Goal: Information Seeking & Learning: Find specific fact

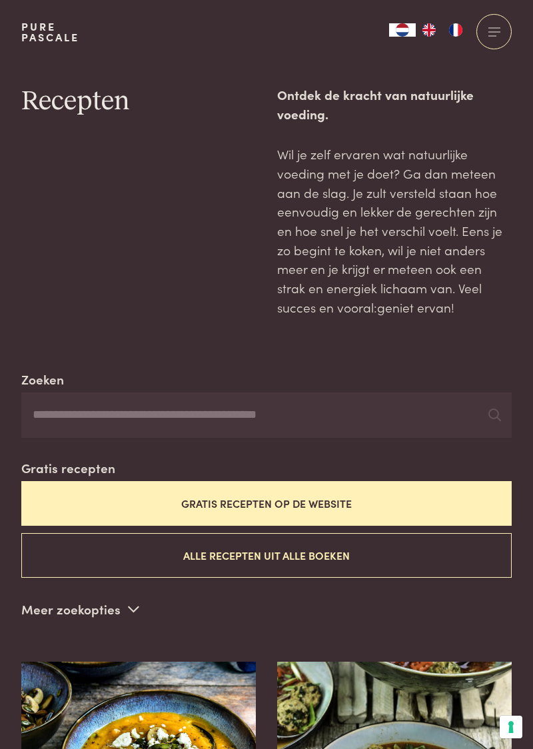
click at [251, 416] on input "Zoeken" at bounding box center [266, 414] width 490 height 45
type input "*******"
click at [496, 418] on icon at bounding box center [494, 414] width 13 height 13
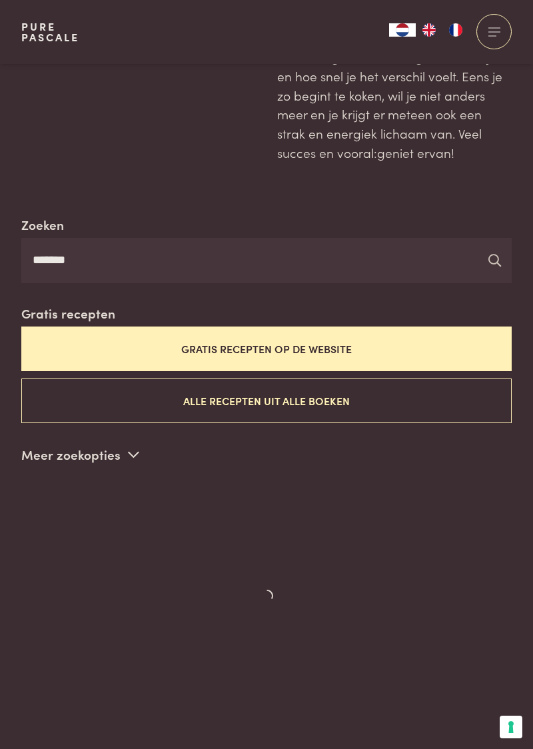
scroll to position [155, 0]
click at [123, 444] on p "Meer zoekopties" at bounding box center [80, 454] width 118 height 20
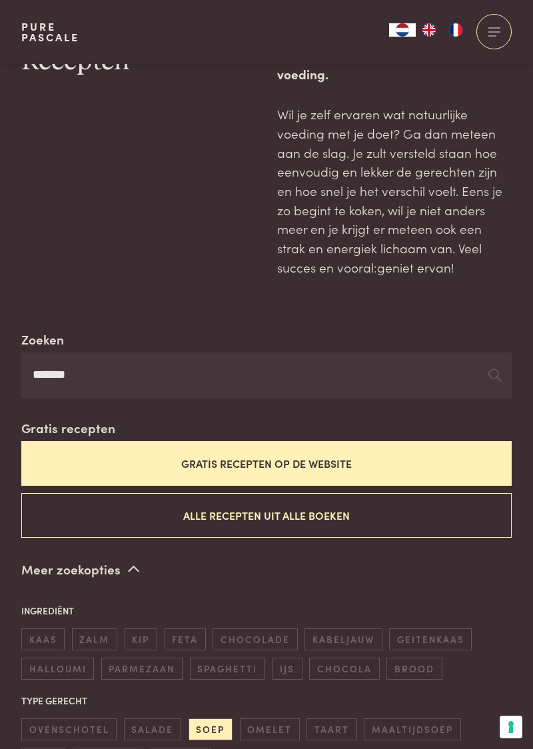
scroll to position [0, 0]
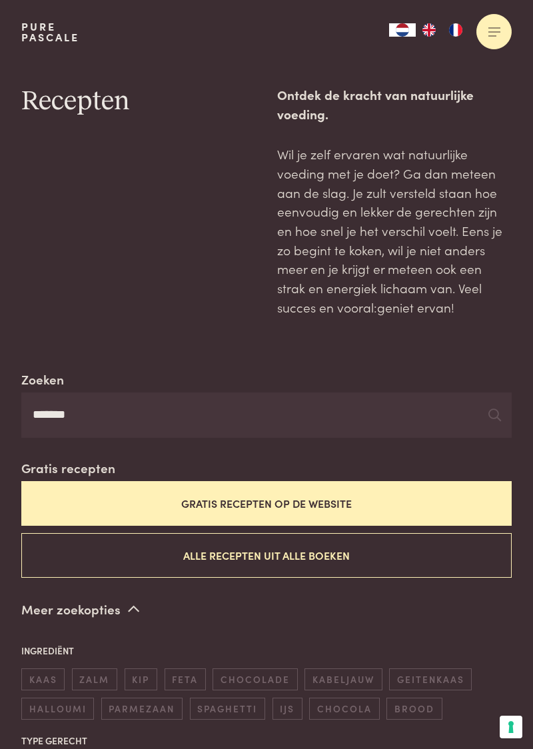
click at [493, 37] on div at bounding box center [493, 31] width 35 height 35
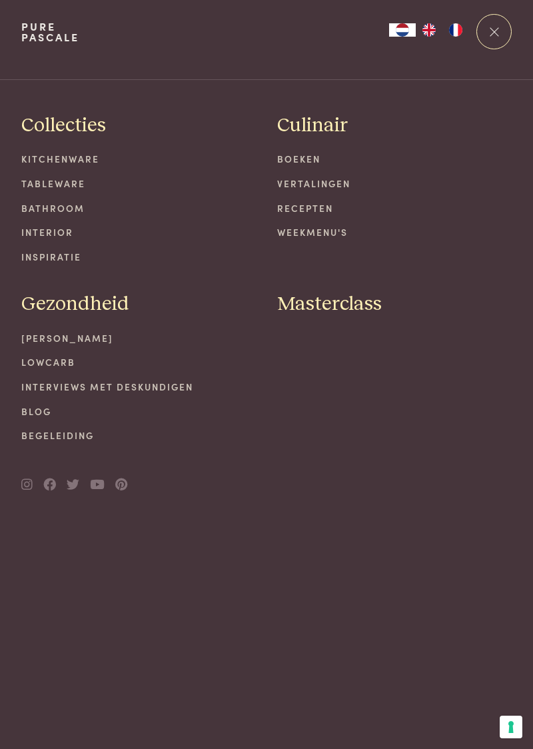
click at [306, 209] on link "Recepten" at bounding box center [394, 208] width 235 height 14
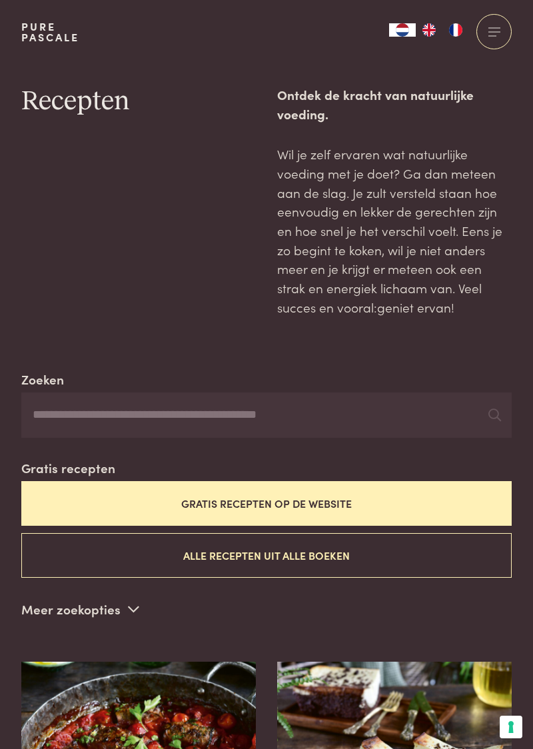
click at [382, 504] on button "Gratis recepten op de website" at bounding box center [266, 503] width 490 height 45
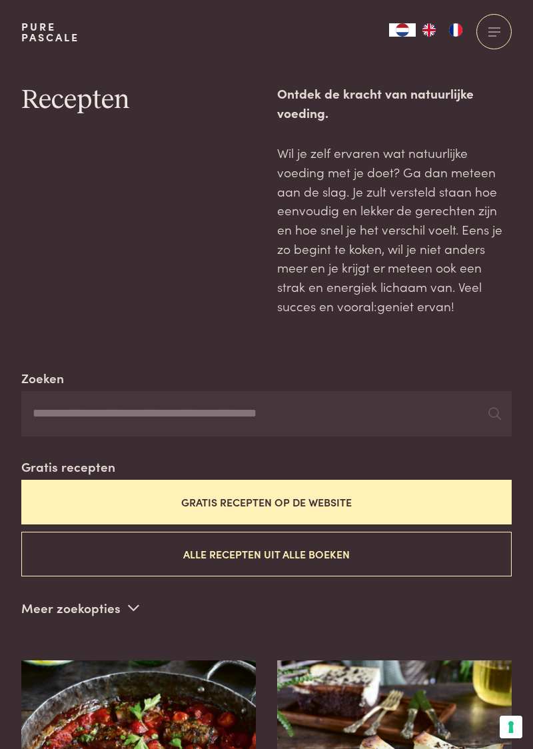
scroll to position [1, 0]
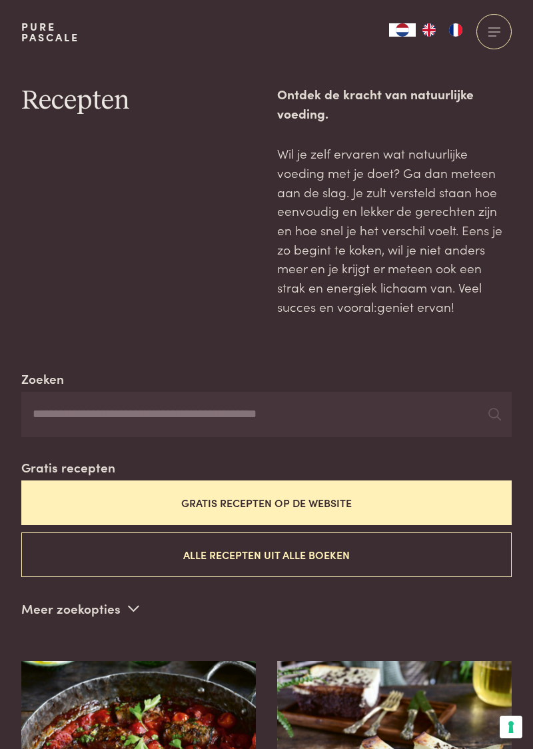
click at [318, 414] on input "Zoeken" at bounding box center [266, 414] width 490 height 45
type input "**********"
click at [492, 418] on icon at bounding box center [494, 414] width 13 height 13
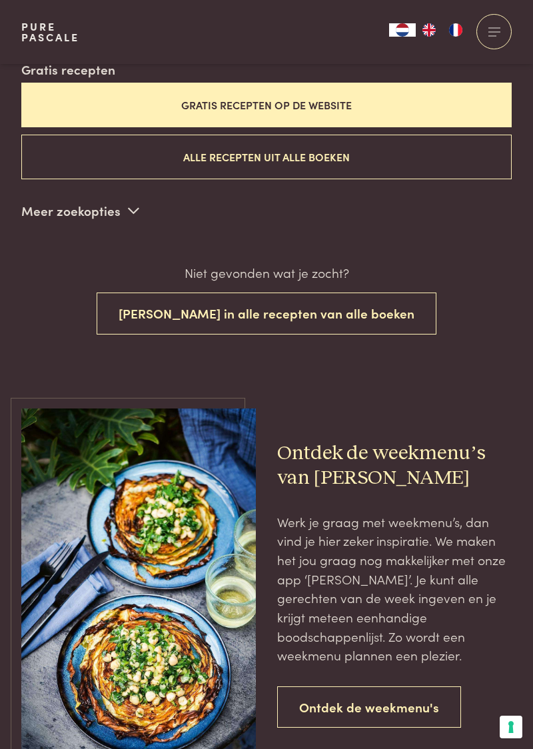
scroll to position [400, 0]
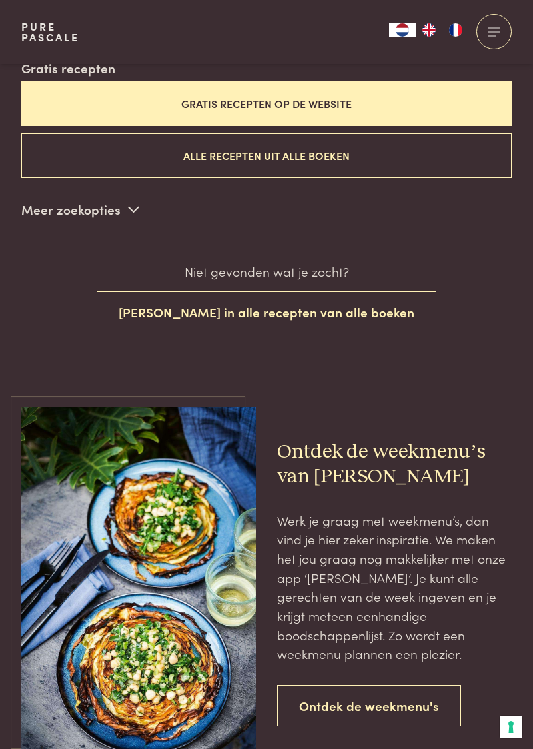
click at [123, 215] on p "Meer zoekopties" at bounding box center [80, 209] width 118 height 20
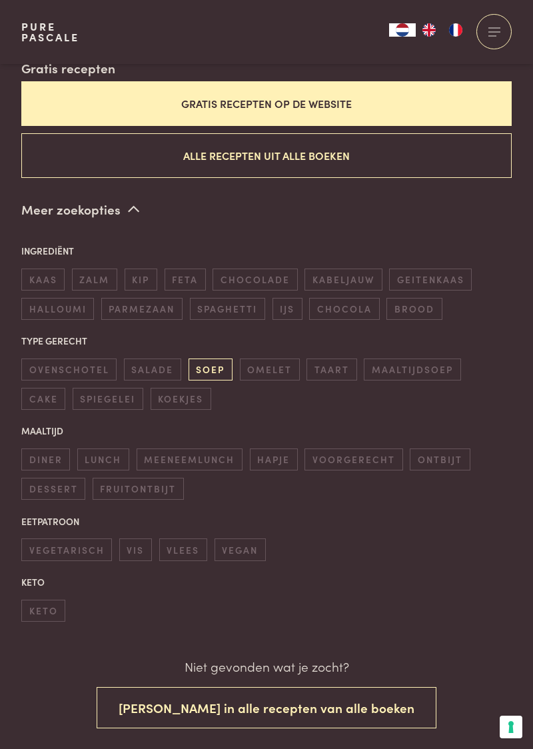
click at [203, 372] on span "soep" at bounding box center [211, 369] width 44 height 22
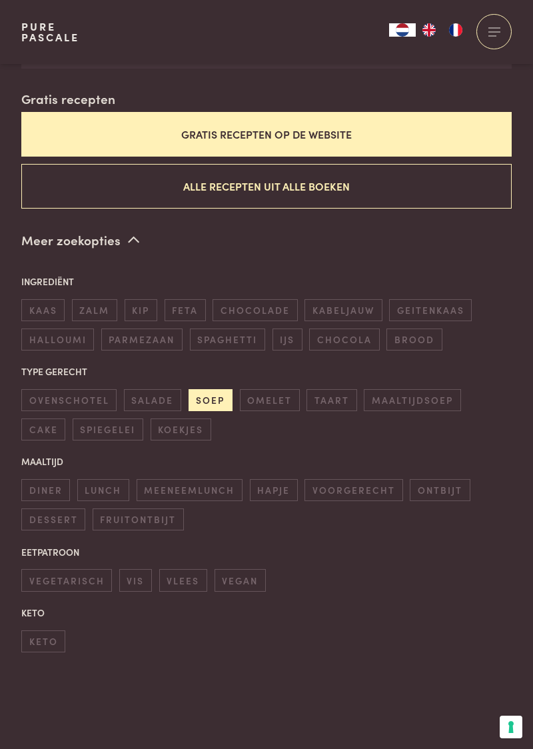
scroll to position [1, 0]
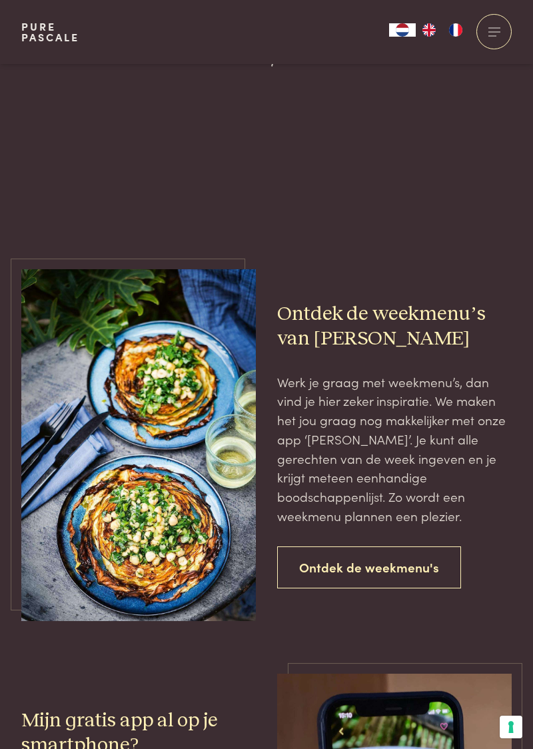
scroll to position [1084, 0]
